Goal: Information Seeking & Learning: Understand process/instructions

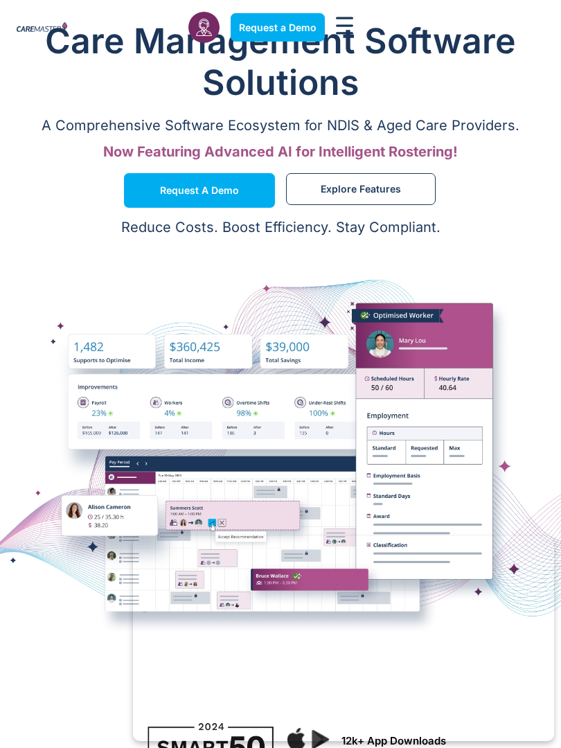
click at [236, 289] on div at bounding box center [280, 453] width 561 height 416
click at [222, 430] on div at bounding box center [280, 453] width 561 height 277
click at [254, 268] on div at bounding box center [280, 453] width 561 height 416
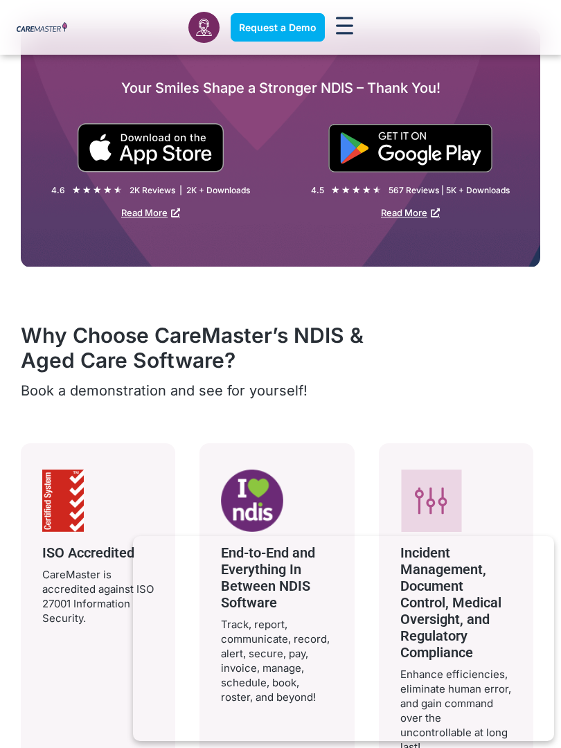
scroll to position [3207, 0]
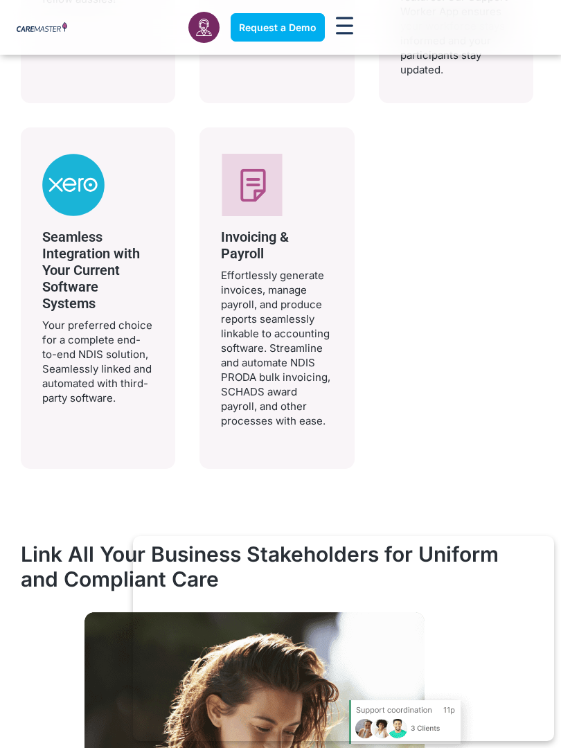
click at [309, 431] on div "Invoicing & Payroll Effortlessly generate invoices, manage payroll, and produce…" at bounding box center [277, 298] width 112 height 289
click at [148, 170] on div at bounding box center [98, 187] width 112 height 67
click at [204, 262] on div "Invoicing & Payroll Effortlessly generate invoices, manage payroll, and produce…" at bounding box center [277, 299] width 155 height 342
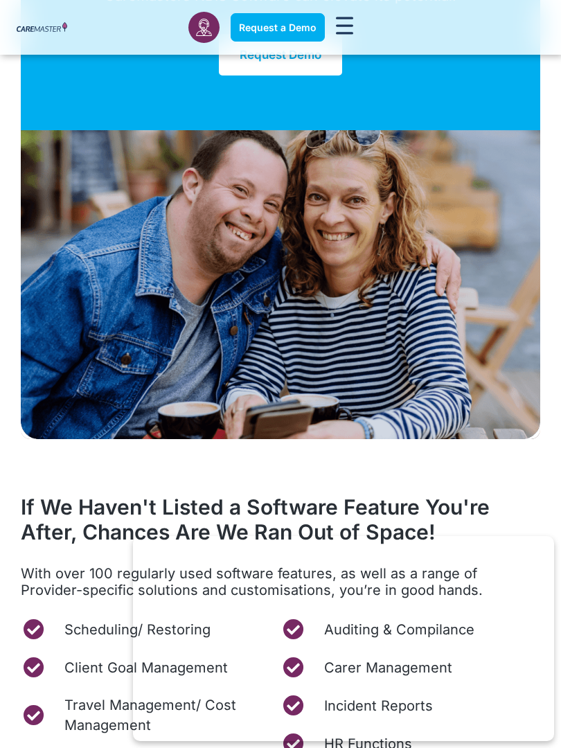
scroll to position [7080, 0]
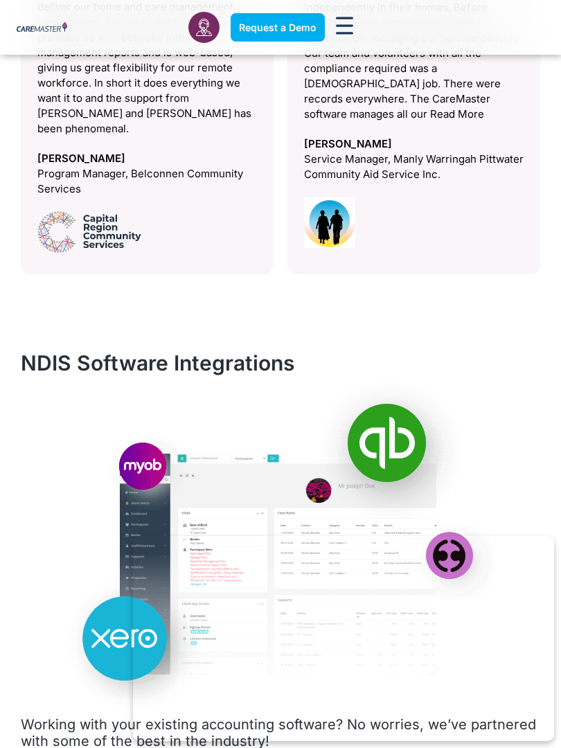
click at [259, 143] on div "Easy to use Easy to use ….NDIS reporting …. phenomenal support. The software ma…" at bounding box center [147, 90] width 253 height 369
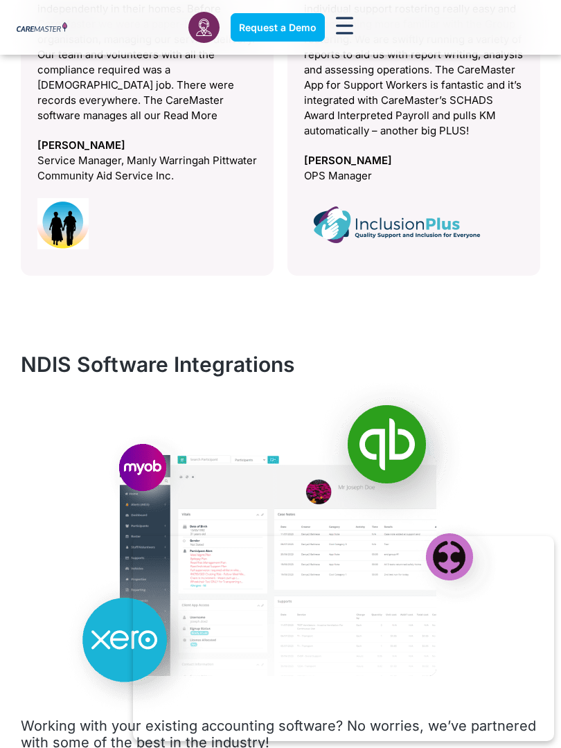
click at [457, 161] on span "[PERSON_NAME]" at bounding box center [414, 160] width 220 height 15
click at [165, 104] on div "The focal point for all our services delivery We are a NFP providing support to…" at bounding box center [147, 24] width 220 height 200
click at [357, 358] on h2 "NDIS Software Integrations" at bounding box center [281, 364] width 520 height 25
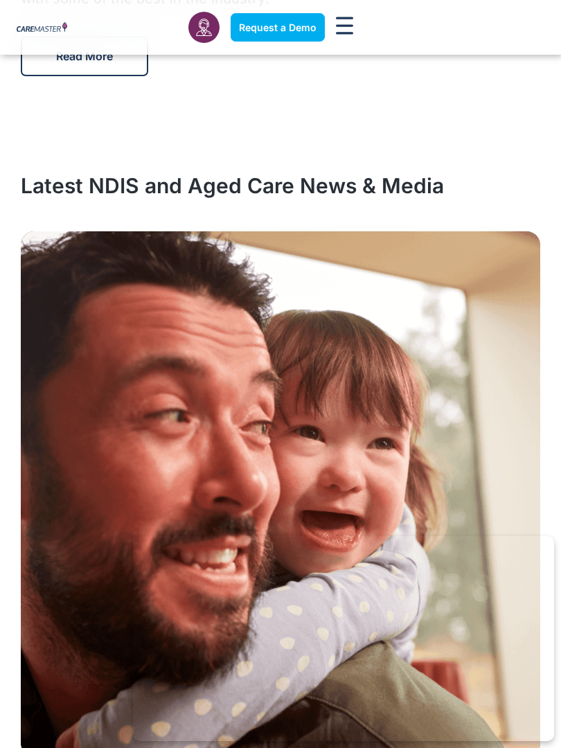
scroll to position [8594, 0]
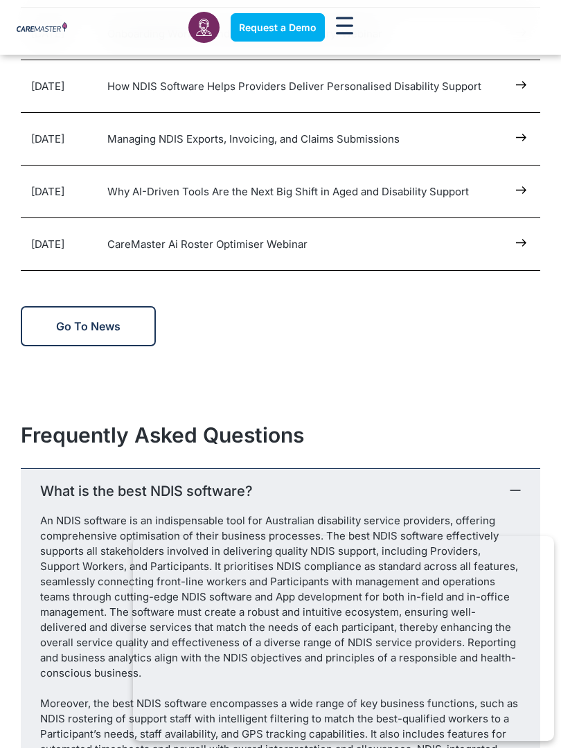
click at [371, 306] on div "Go to news" at bounding box center [281, 326] width 520 height 40
click at [342, 339] on div "Go to news" at bounding box center [281, 326] width 520 height 40
click at [337, 113] on div "[DATE] Managing NDIS Exports, Invoicing, and Claims Submissions" at bounding box center [281, 139] width 520 height 52
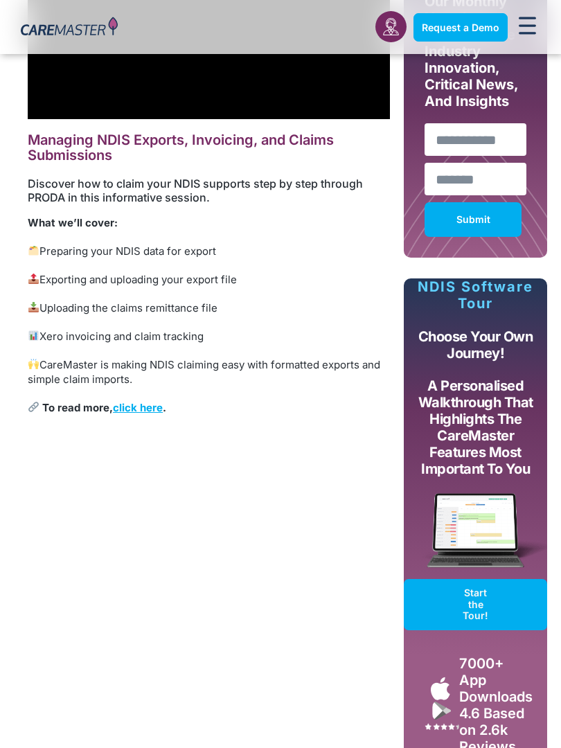
scroll to position [698, 0]
click at [339, 443] on div "Managing NDIS Exports, Invoicing, and Claims Submissions Discover how to claim …" at bounding box center [209, 346] width 390 height 875
click at [200, 195] on h6 "Discover how to claim your NDIS supports step by step through PRODA in this inf…" at bounding box center [209, 190] width 362 height 26
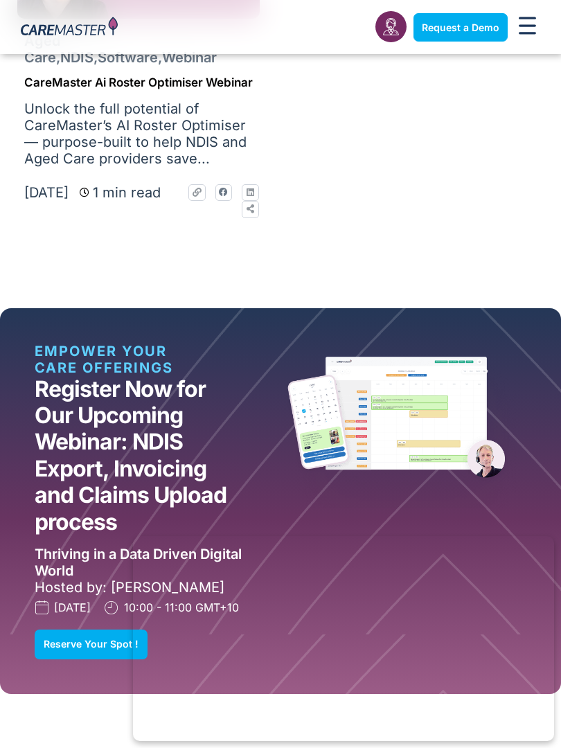
scroll to position [2670, 0]
